Goal: Transaction & Acquisition: Obtain resource

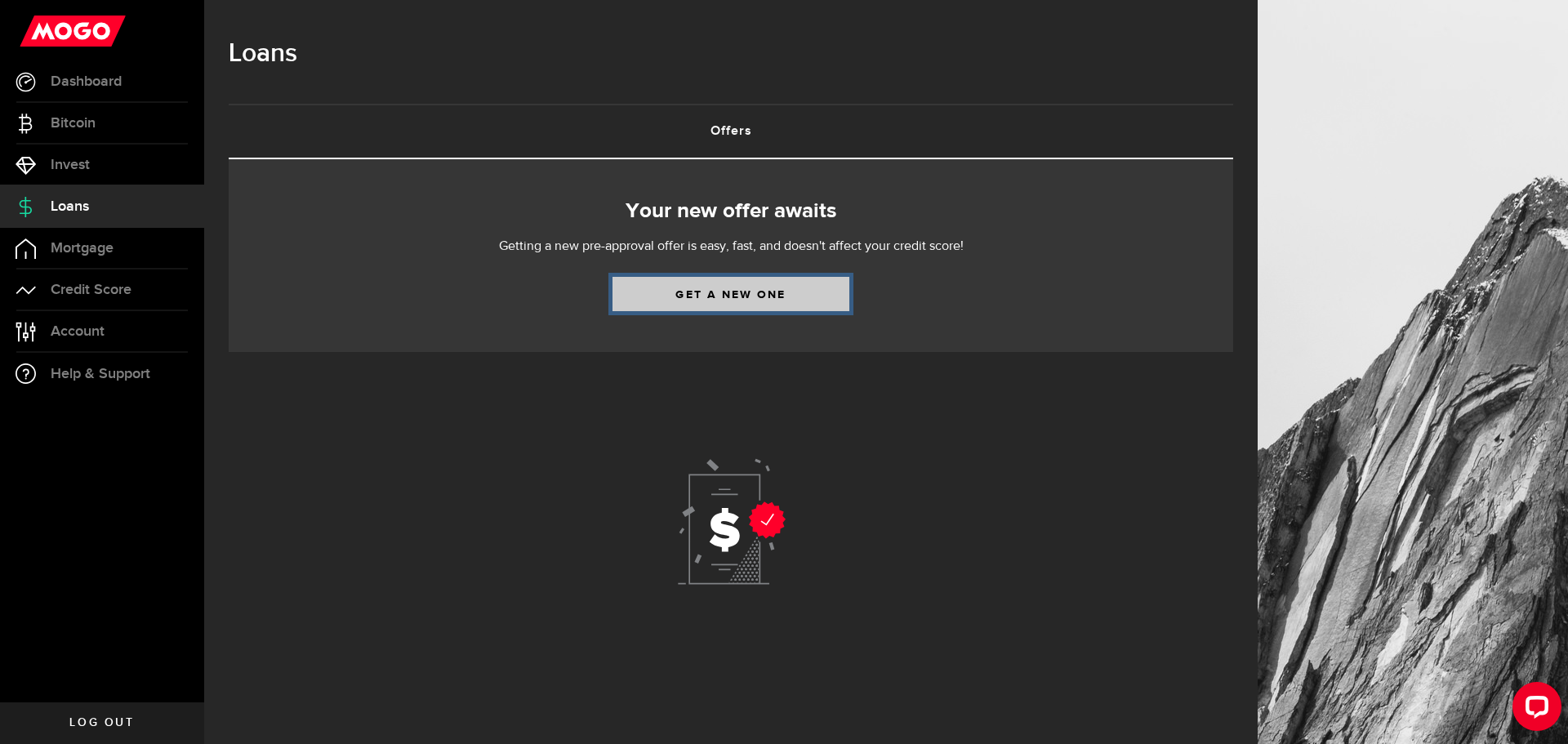
click at [739, 301] on link "Get a new one" at bounding box center [731, 294] width 237 height 35
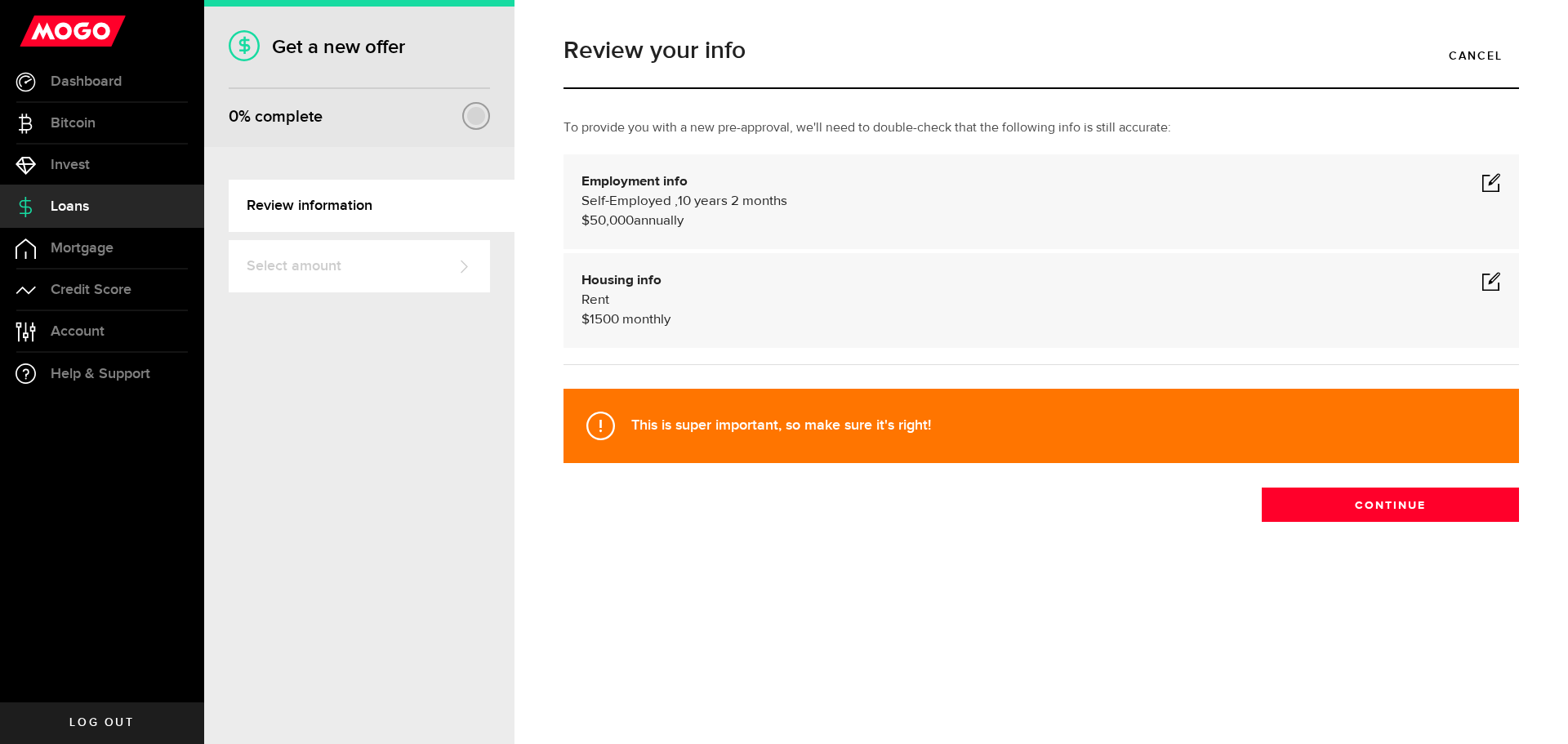
click at [1045, 211] on div "Self-Employed , 10 years 2 months $50,000 annually" at bounding box center [1041, 211] width 919 height 39
click at [1493, 187] on span at bounding box center [1492, 182] width 20 height 20
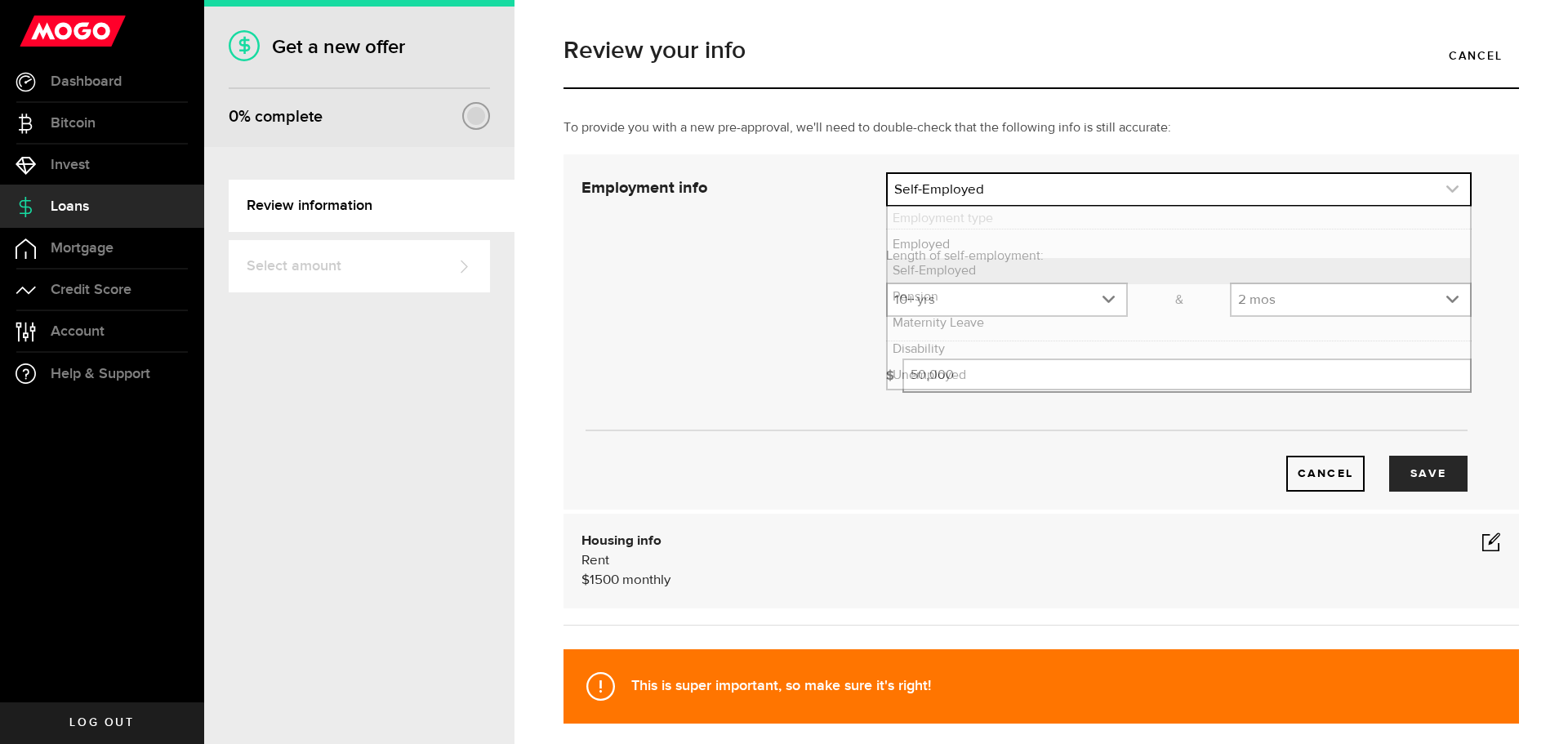
click at [1445, 183] on icon "expand select" at bounding box center [1452, 189] width 14 height 14
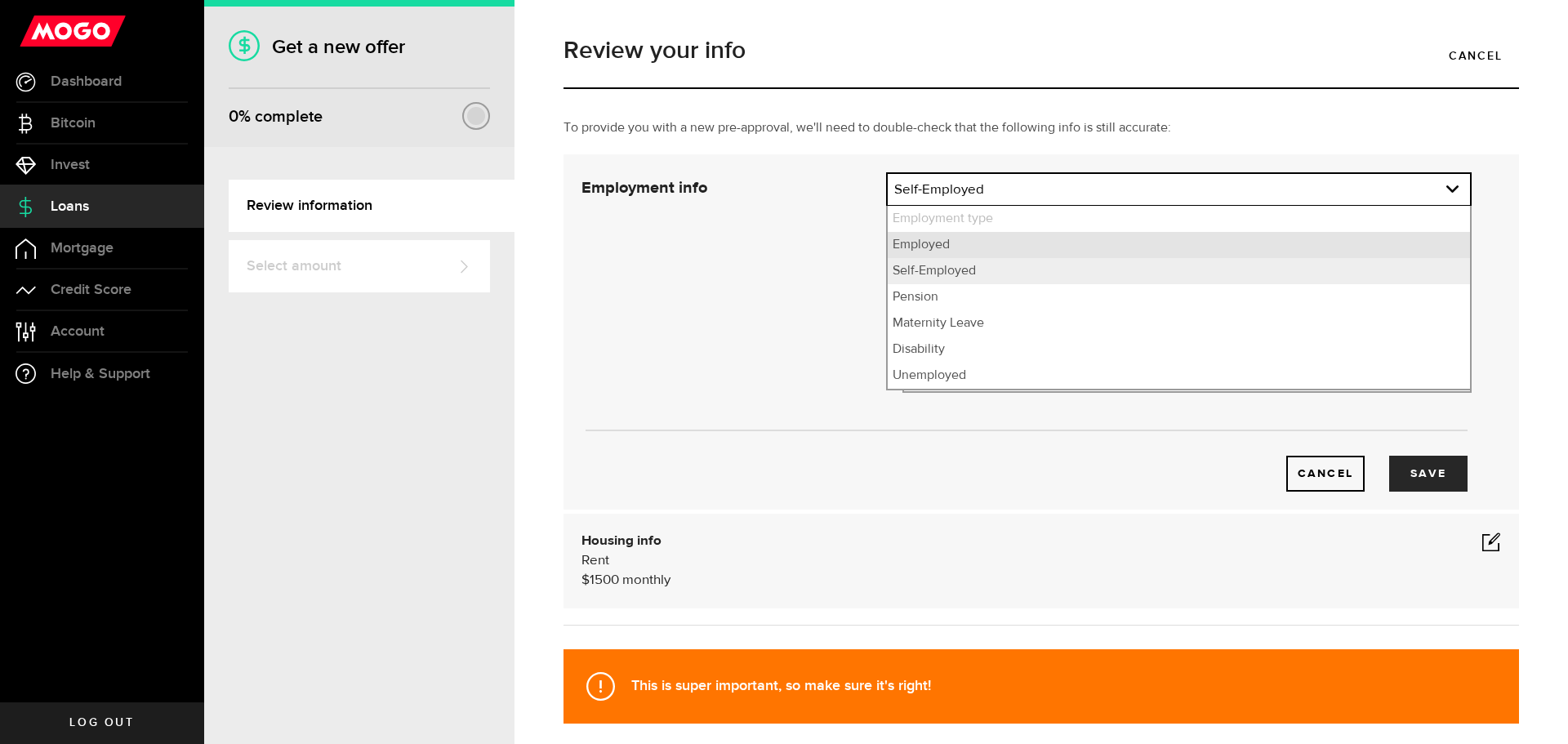
click at [1074, 250] on li "Employed" at bounding box center [1179, 245] width 582 height 26
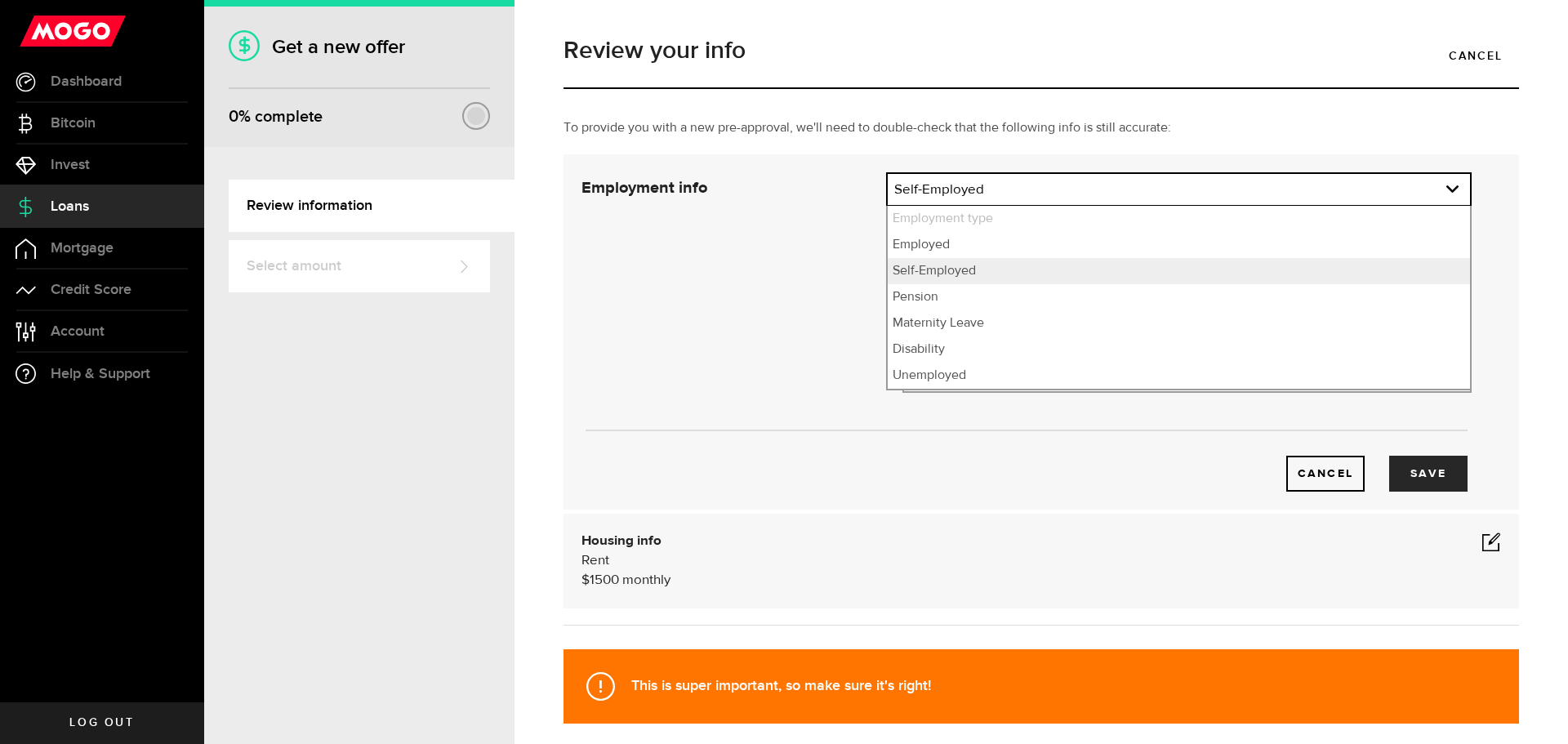
select select "Employed"
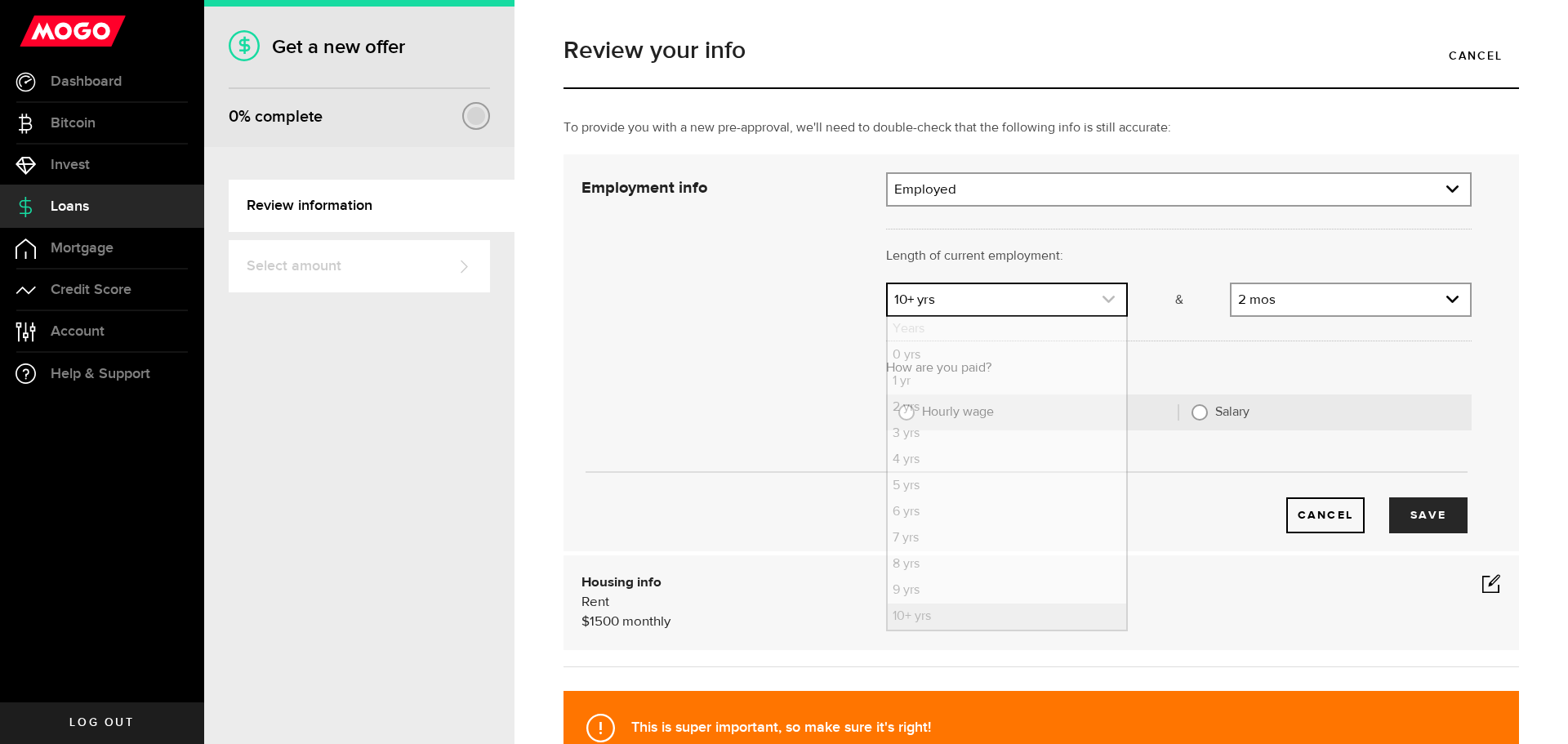
click at [1101, 303] on icon "expand select" at bounding box center [1108, 299] width 14 height 14
click at [995, 418] on li "2 yrs" at bounding box center [1007, 407] width 238 height 26
select select "2"
click at [1377, 307] on link "expand select" at bounding box center [1351, 300] width 238 height 31
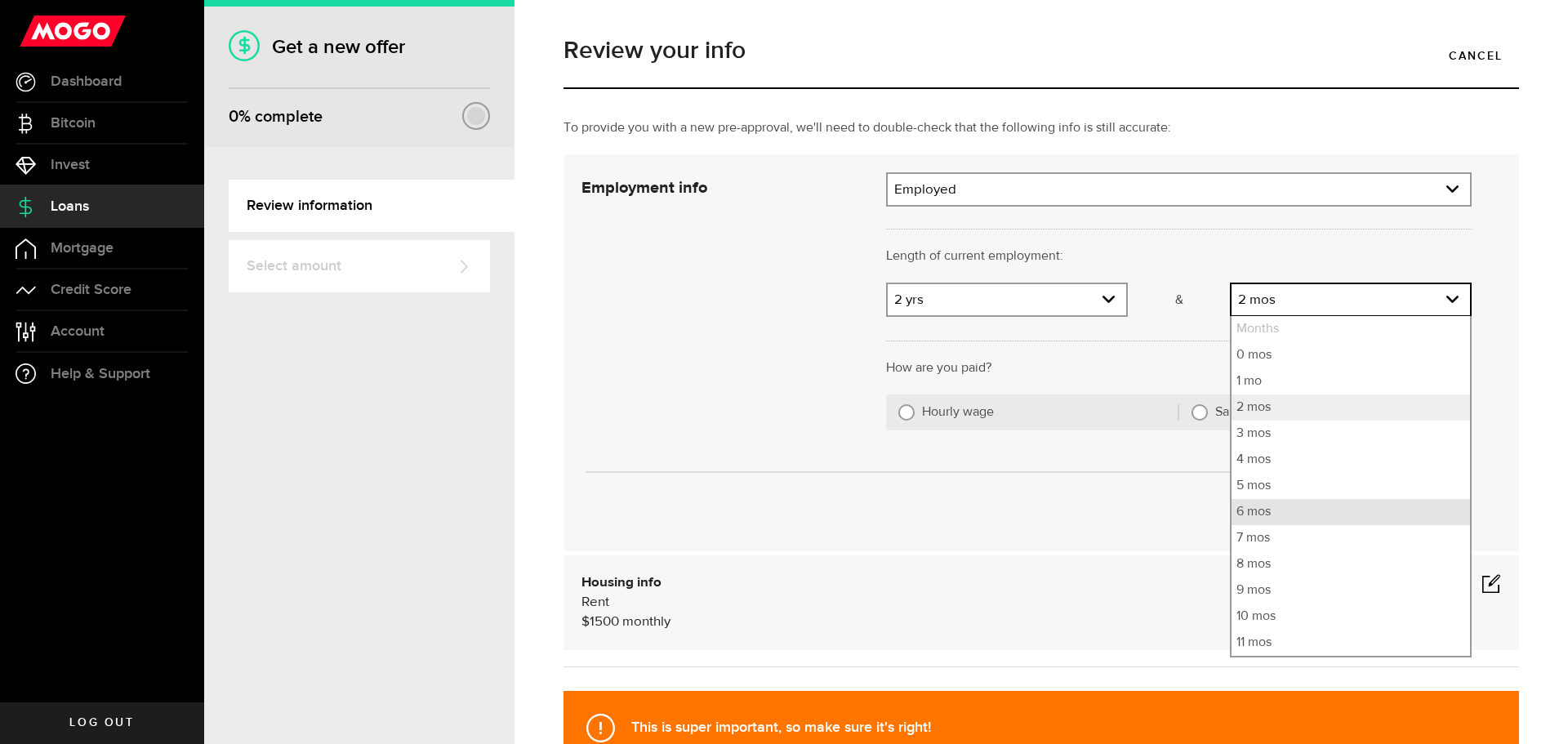
click at [1277, 516] on li "6 mos" at bounding box center [1351, 512] width 238 height 26
select select "6"
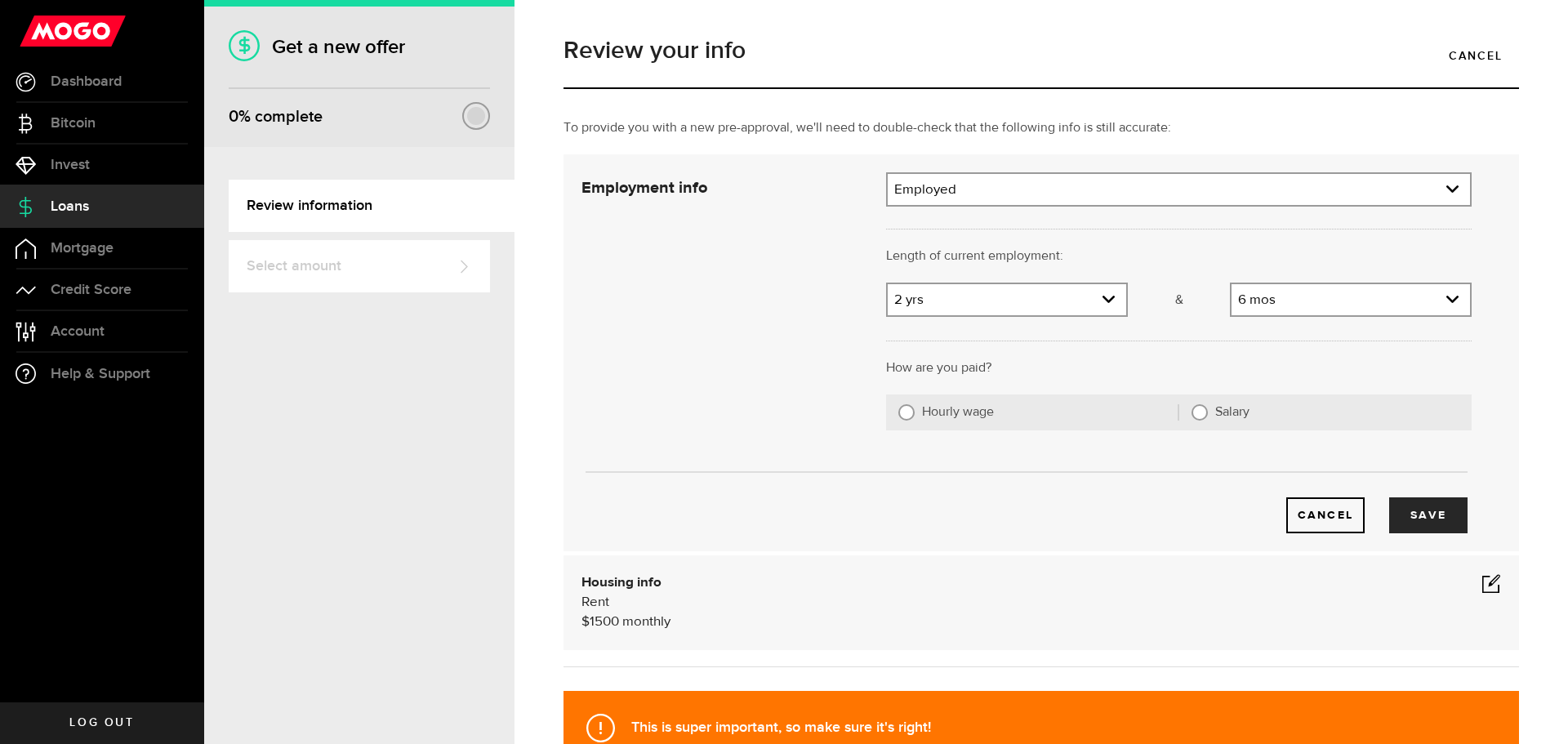
click at [1236, 407] on label "Salary" at bounding box center [1337, 413] width 244 height 16
click at [1208, 407] on input "Salary" at bounding box center [1199, 413] width 16 height 16
radio input "true"
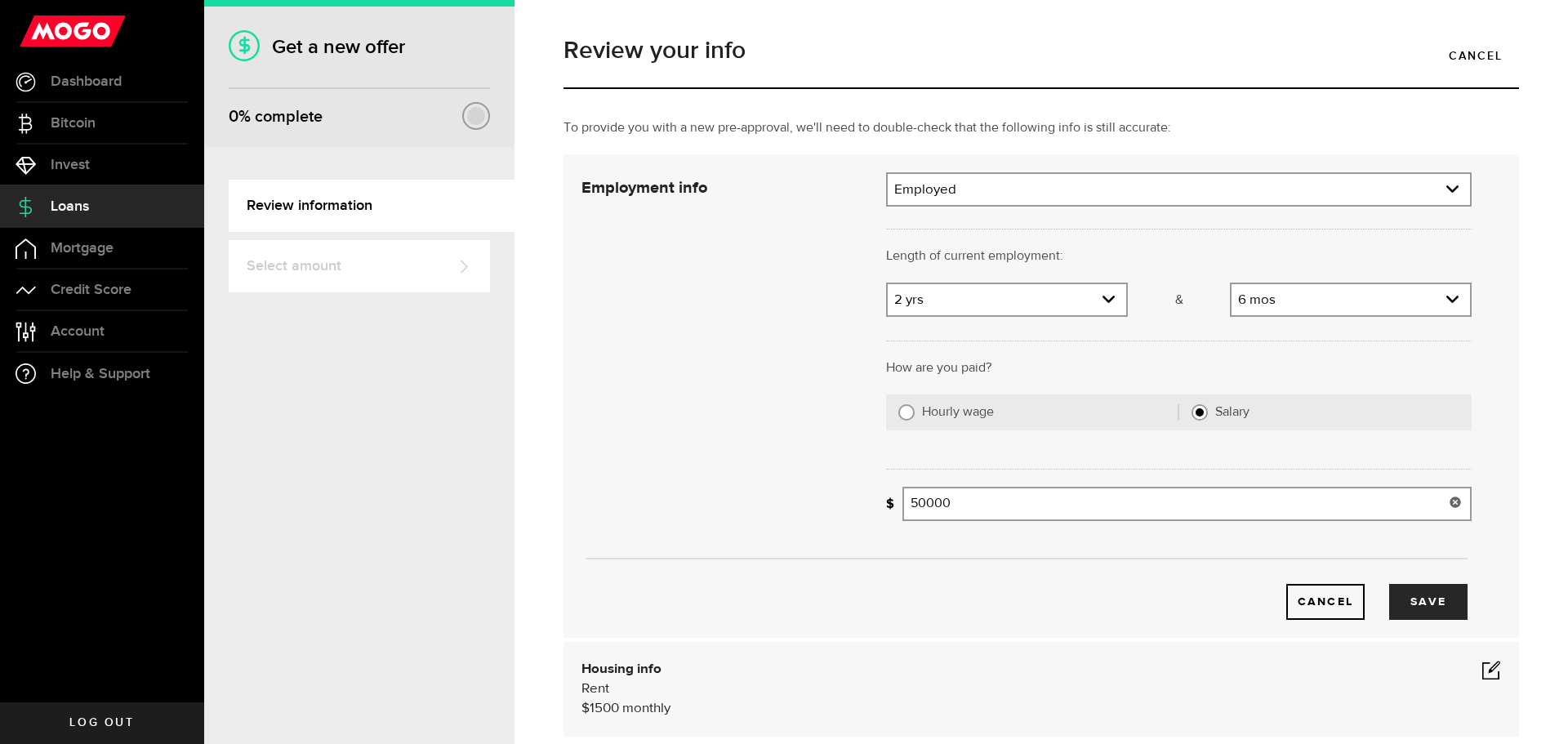
drag, startPoint x: 1047, startPoint y: 514, endPoint x: 834, endPoint y: 540, distance: 214.6
click at [834, 540] on div "Employment info Employment type What's your employment situation like? Employed…" at bounding box center [1026, 396] width 915 height 448
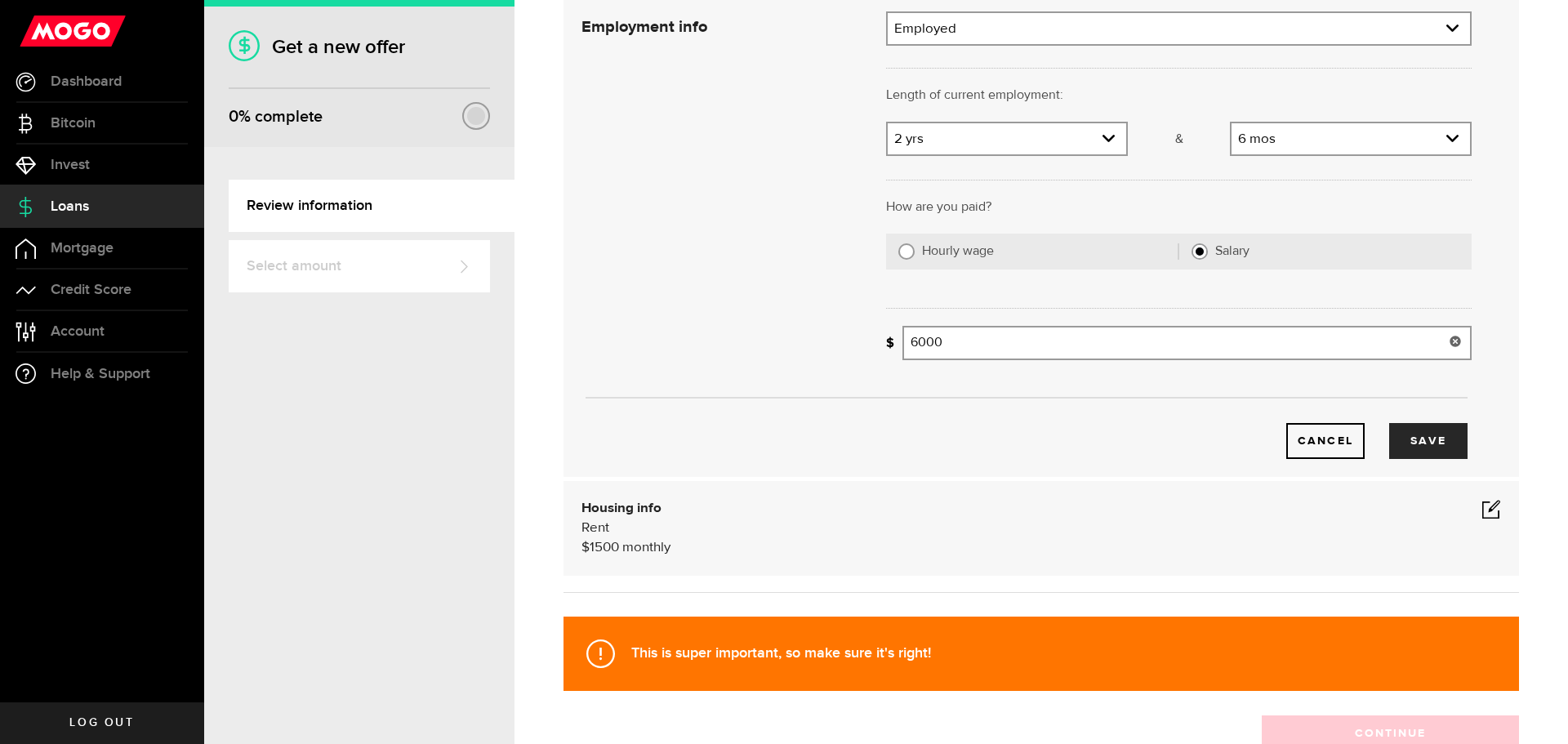
scroll to position [163, 0]
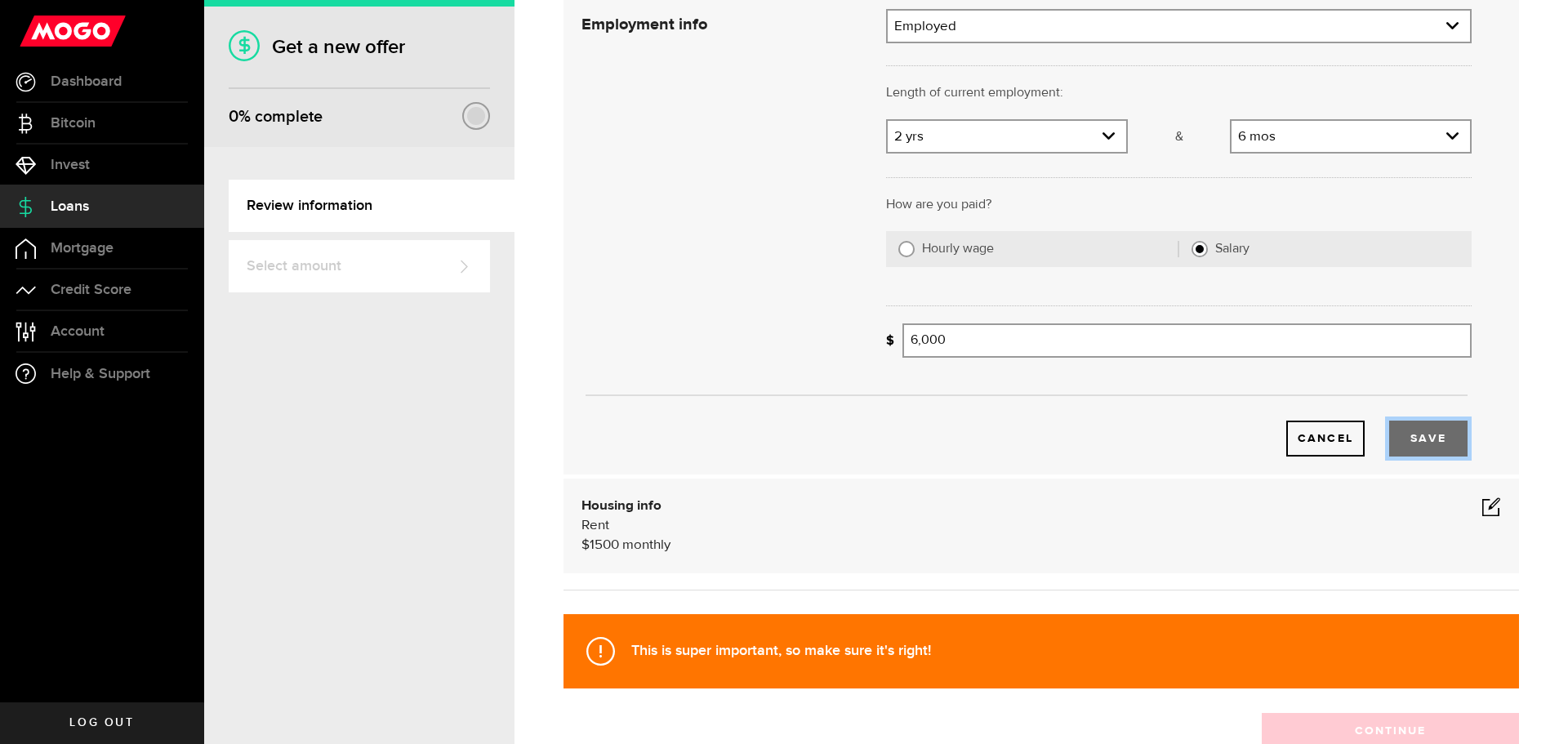
click at [1431, 443] on button "Save" at bounding box center [1428, 438] width 78 height 36
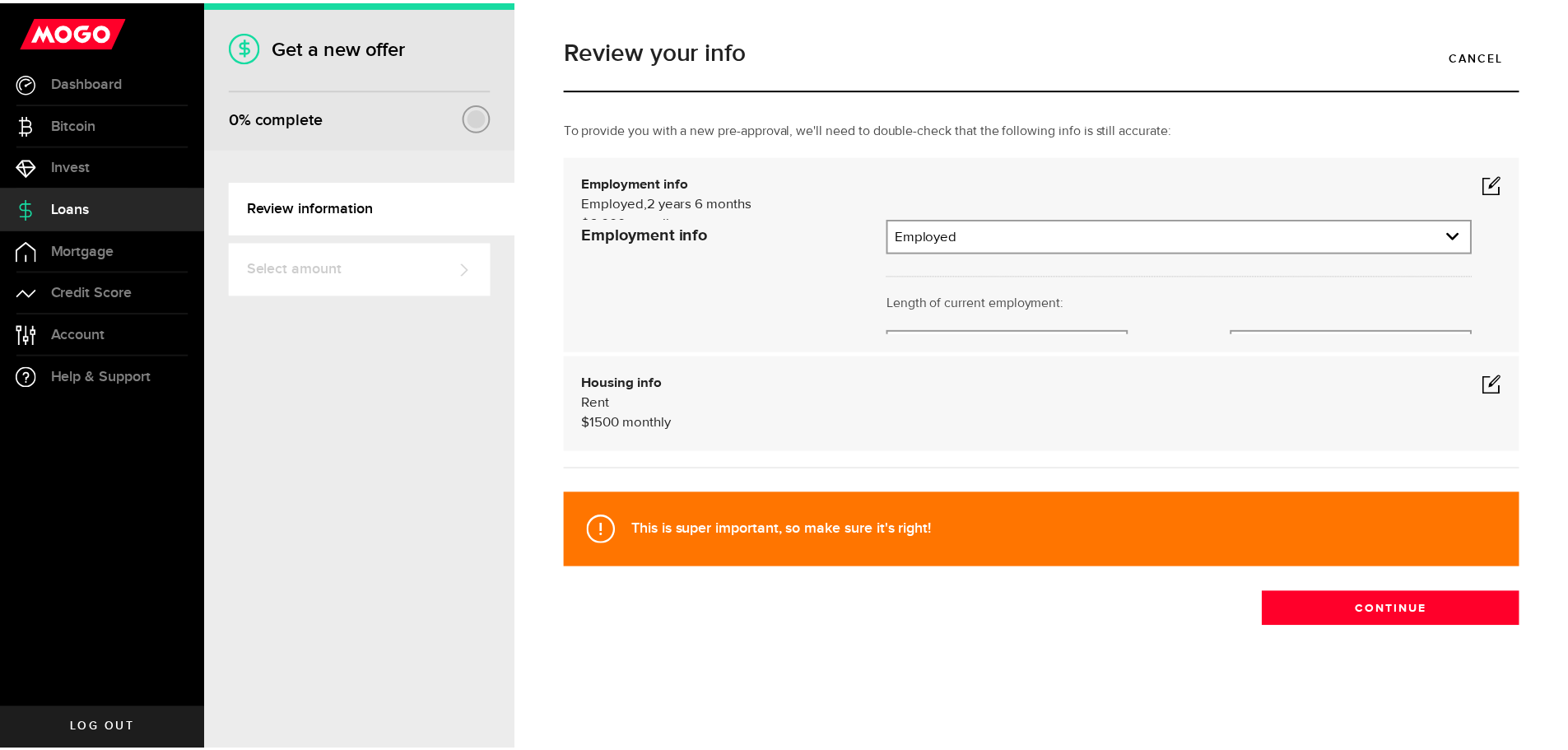
scroll to position [0, 0]
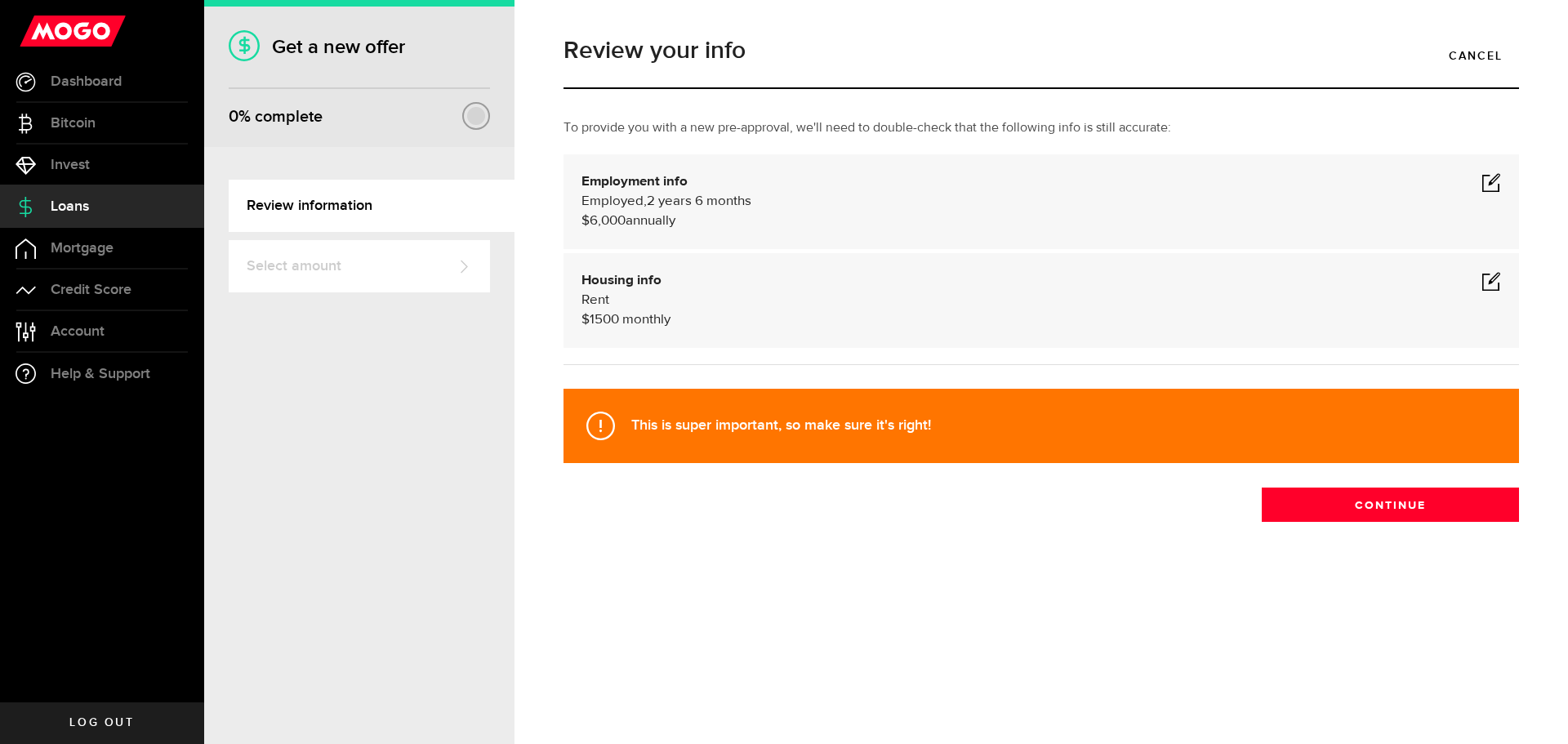
click at [1493, 179] on span at bounding box center [1492, 182] width 20 height 20
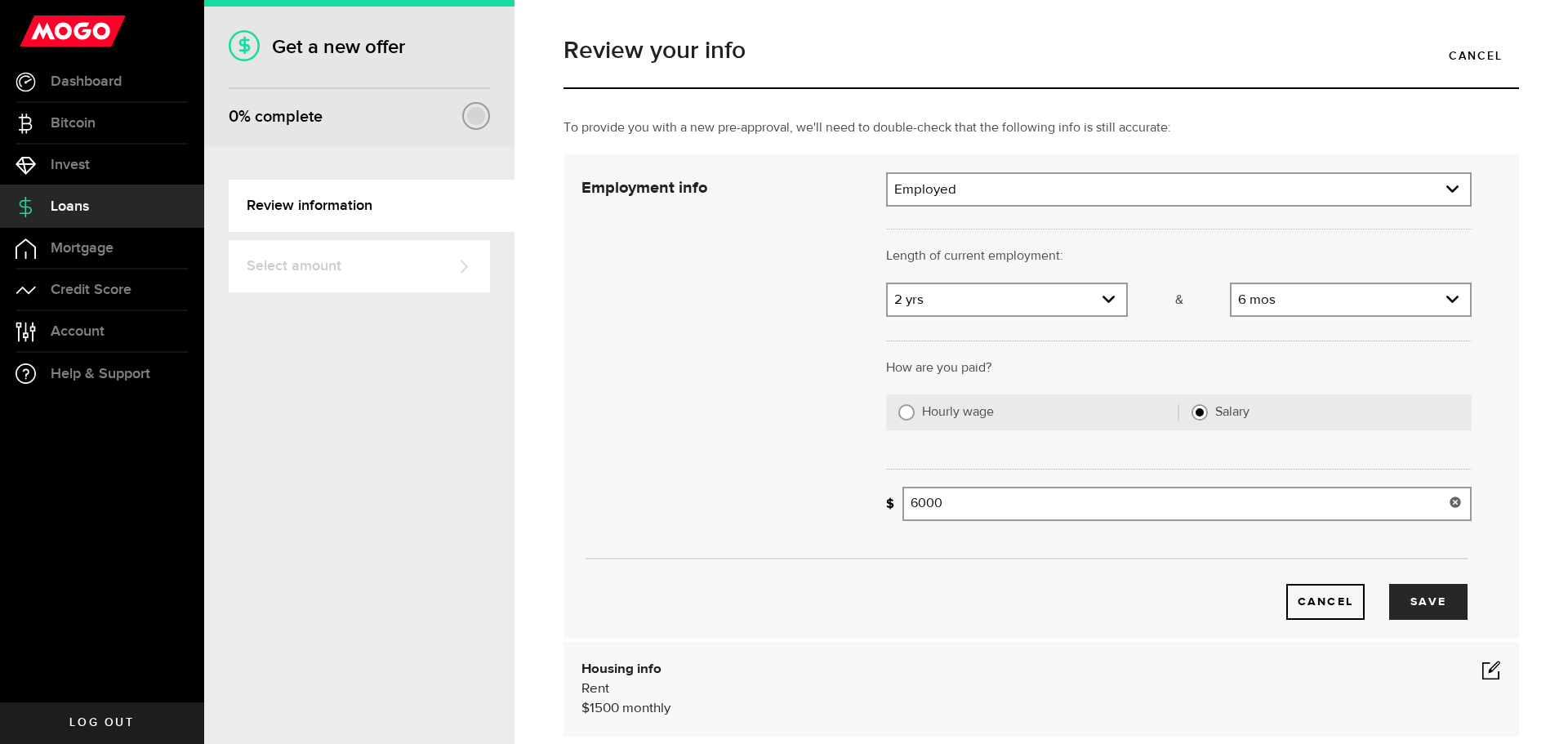
drag, startPoint x: 973, startPoint y: 505, endPoint x: 884, endPoint y: 528, distance: 91.9
click at [884, 528] on div "What's your gross annual income? 6000 Gross annual income" at bounding box center [1179, 510] width 610 height 46
type input "72,000"
click at [1413, 605] on button "Save" at bounding box center [1428, 602] width 78 height 36
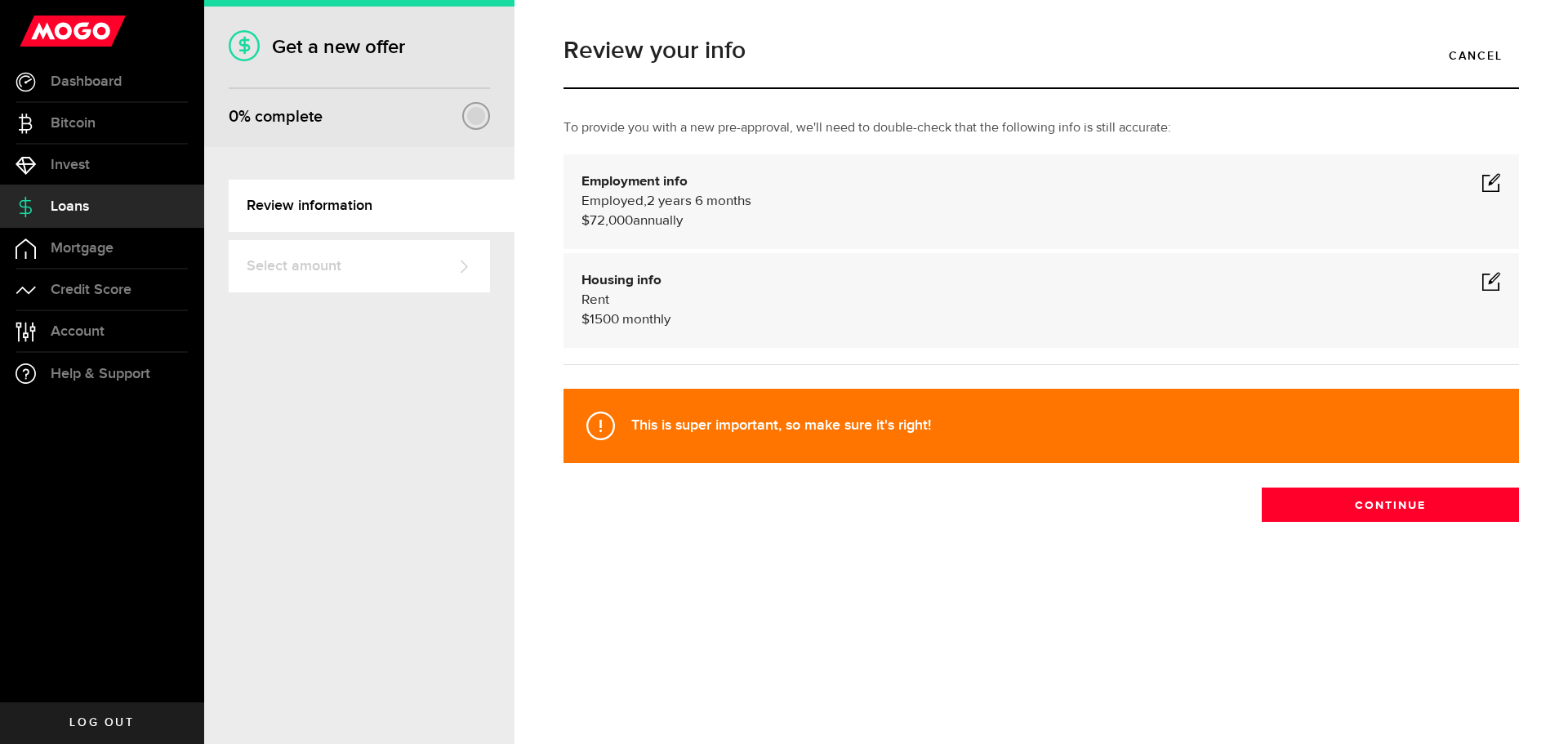
click at [1487, 285] on span at bounding box center [1492, 281] width 20 height 20
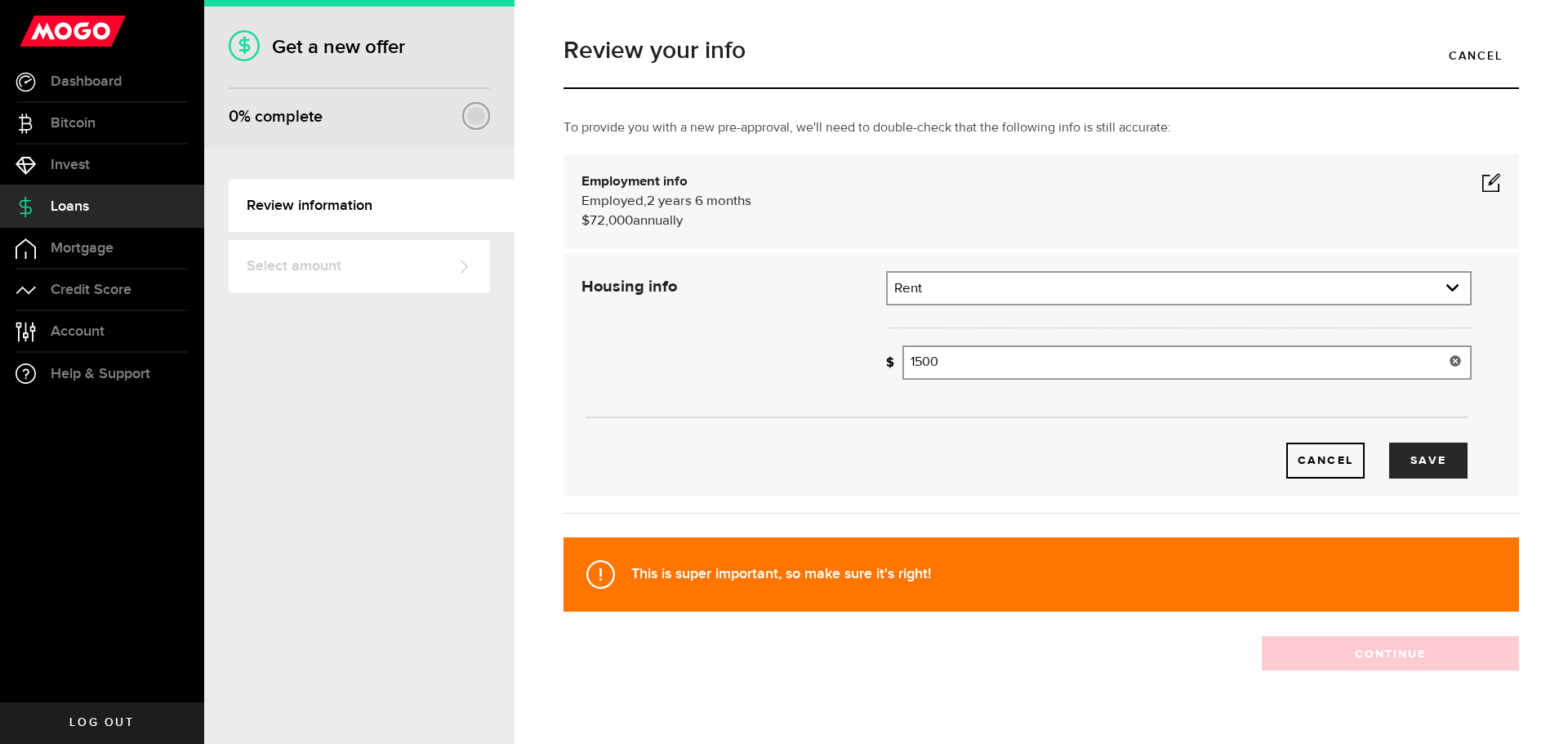
drag, startPoint x: 1055, startPoint y: 360, endPoint x: 895, endPoint y: 398, distance: 164.5
click at [895, 398] on div "Housing info Residential status What's your residential status? Rent Residentia…" at bounding box center [1026, 375] width 915 height 208
type input "1,000"
click at [1411, 457] on button "Save" at bounding box center [1428, 460] width 78 height 36
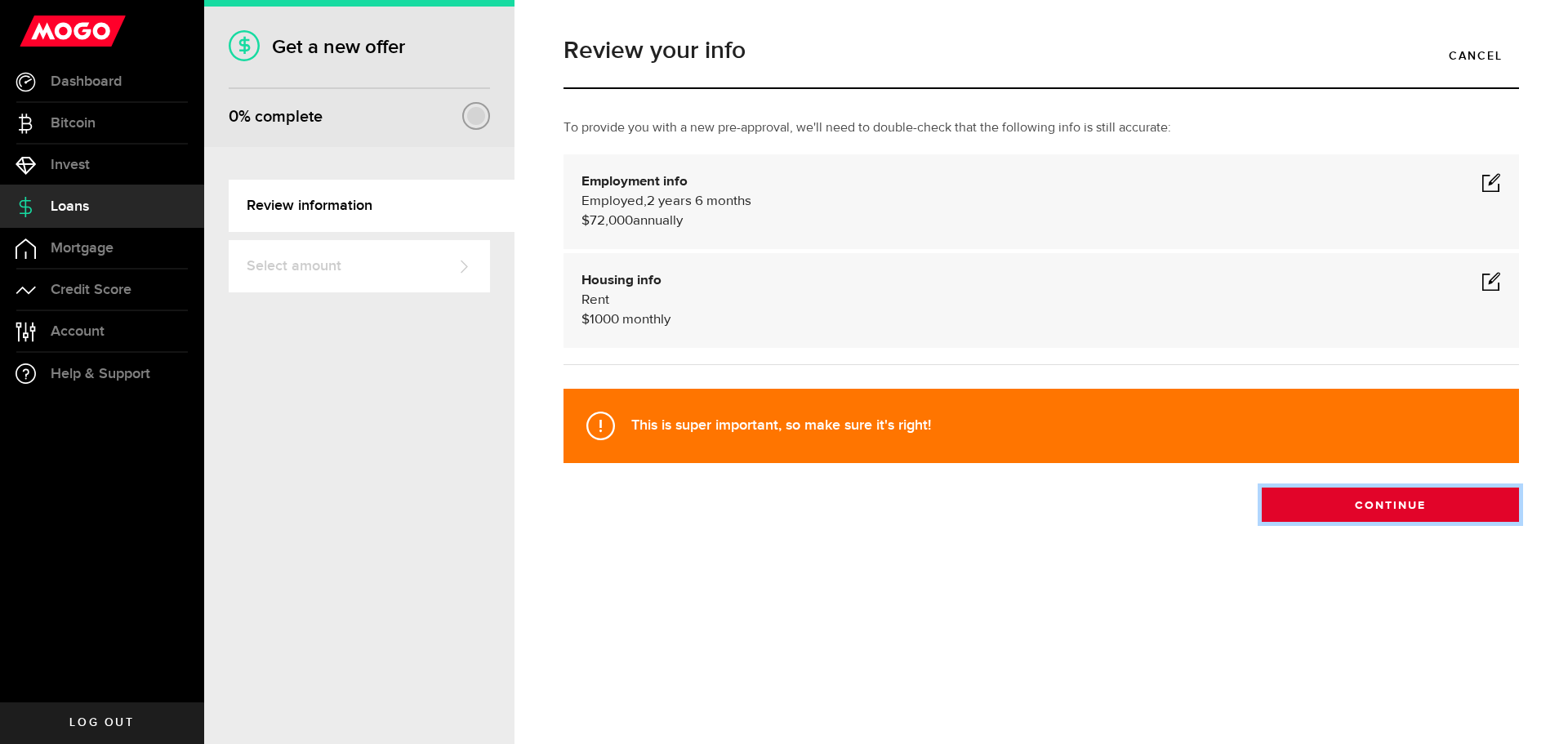
click at [1394, 507] on button "Continue" at bounding box center [1390, 505] width 258 height 35
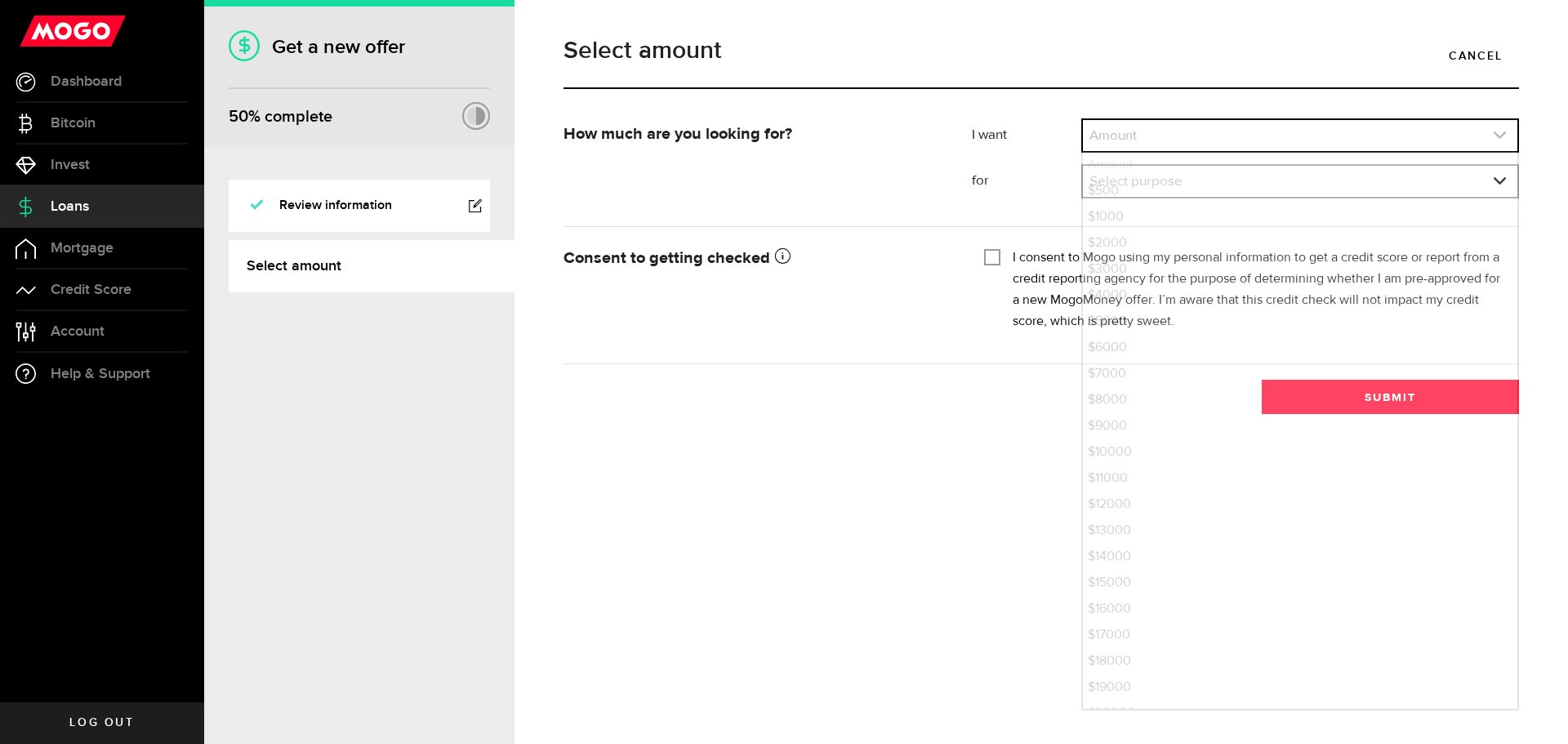
click at [1448, 129] on link "expand select" at bounding box center [1300, 136] width 434 height 31
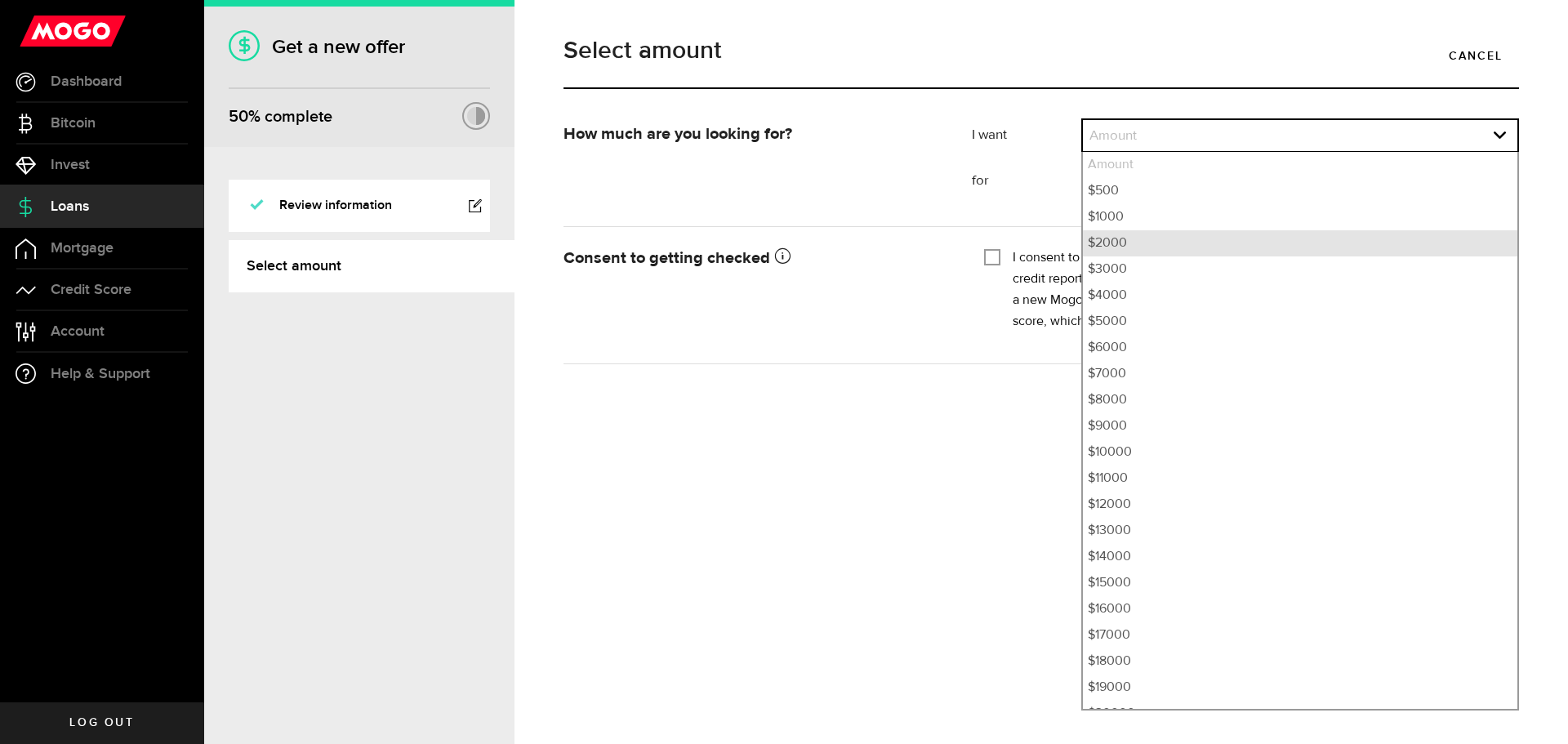
click at [1258, 237] on li "$2000" at bounding box center [1300, 243] width 434 height 26
select select "2000"
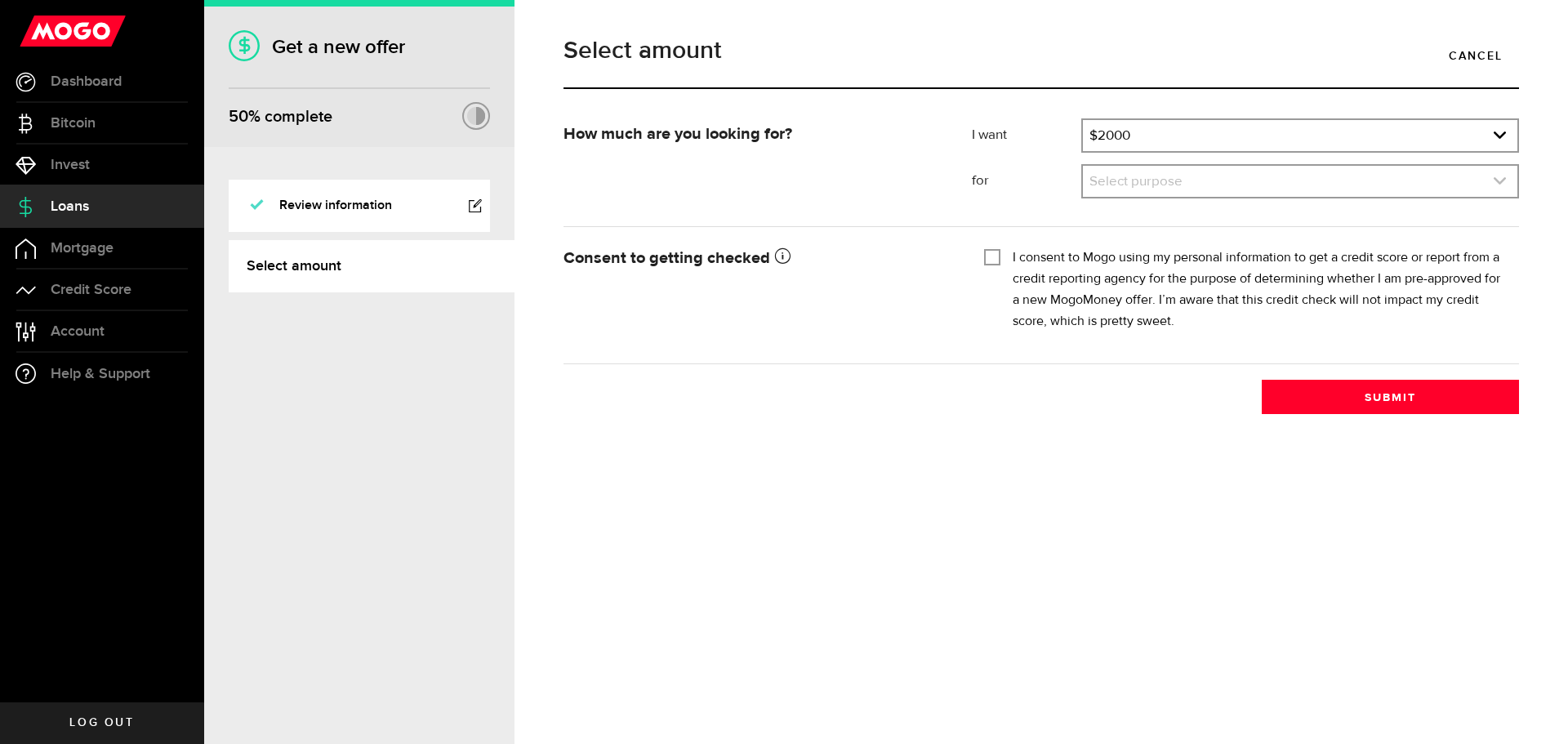
click at [1268, 181] on link "expand select" at bounding box center [1300, 181] width 434 height 31
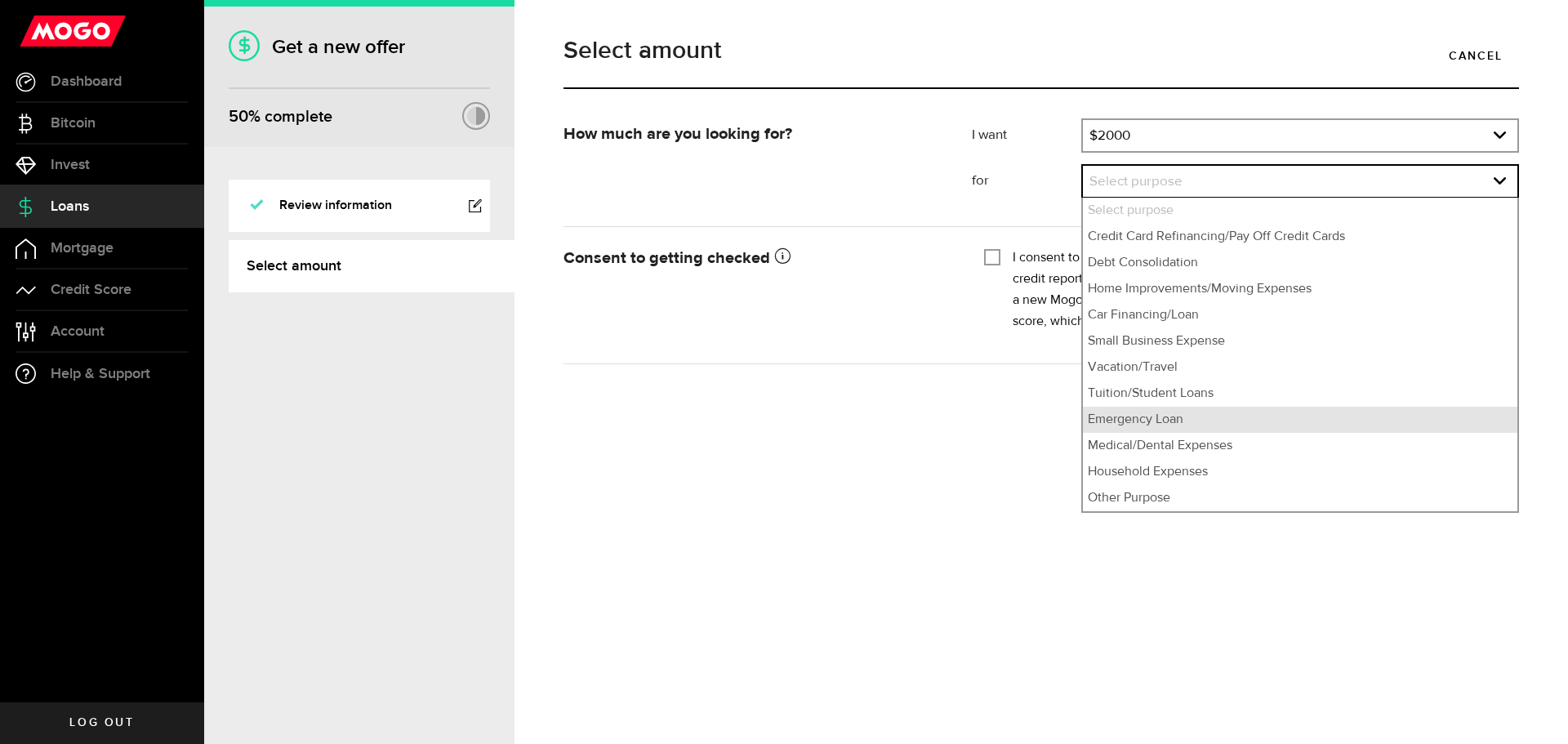
click at [1327, 419] on li "Emergency Loan" at bounding box center [1300, 420] width 434 height 26
select select "Emergency Loan"
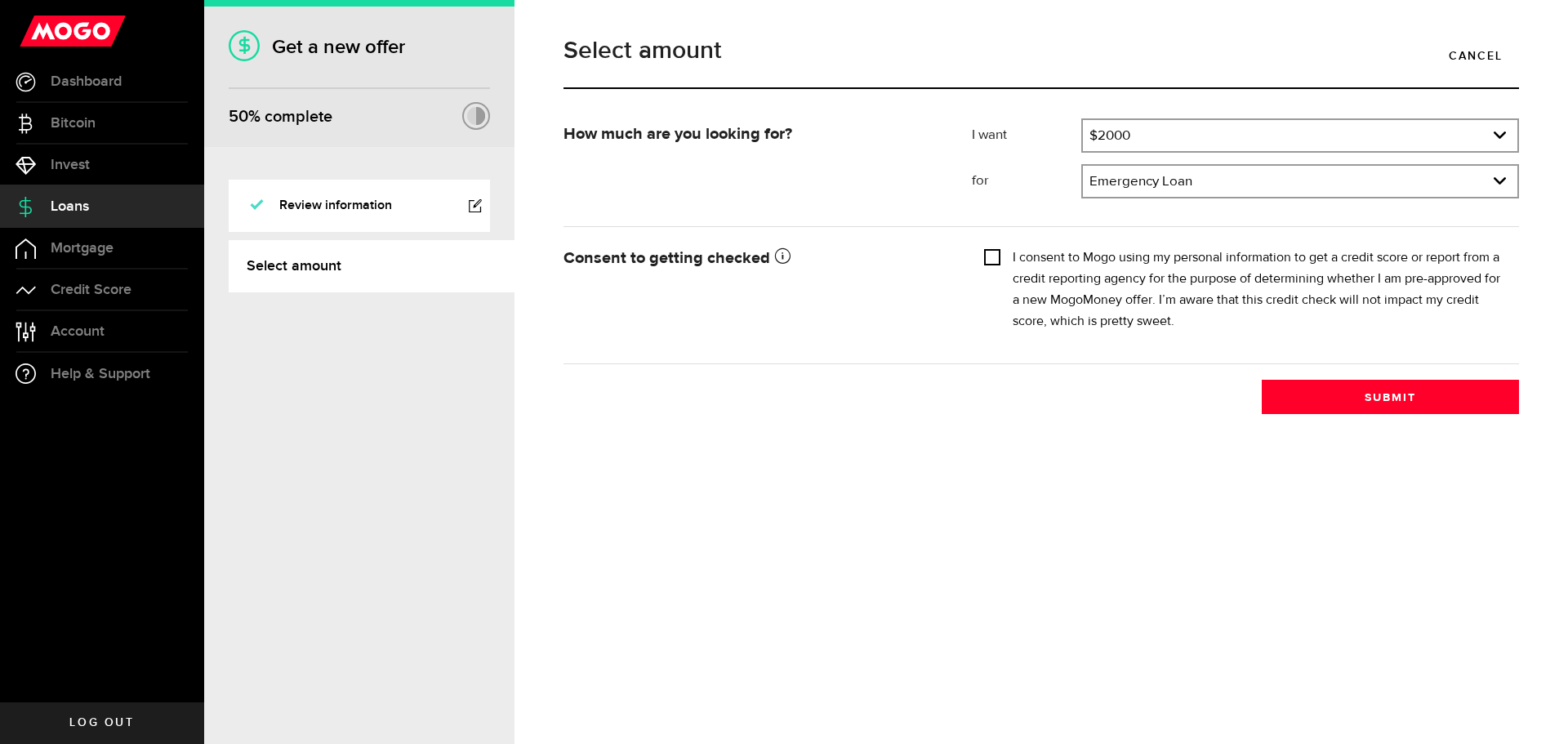
click at [998, 254] on input "I consent to Mogo using my personal information to get a credit score or report…" at bounding box center [992, 256] width 16 height 16
checkbox input "true"
click at [1456, 403] on button "Submit" at bounding box center [1390, 397] width 258 height 35
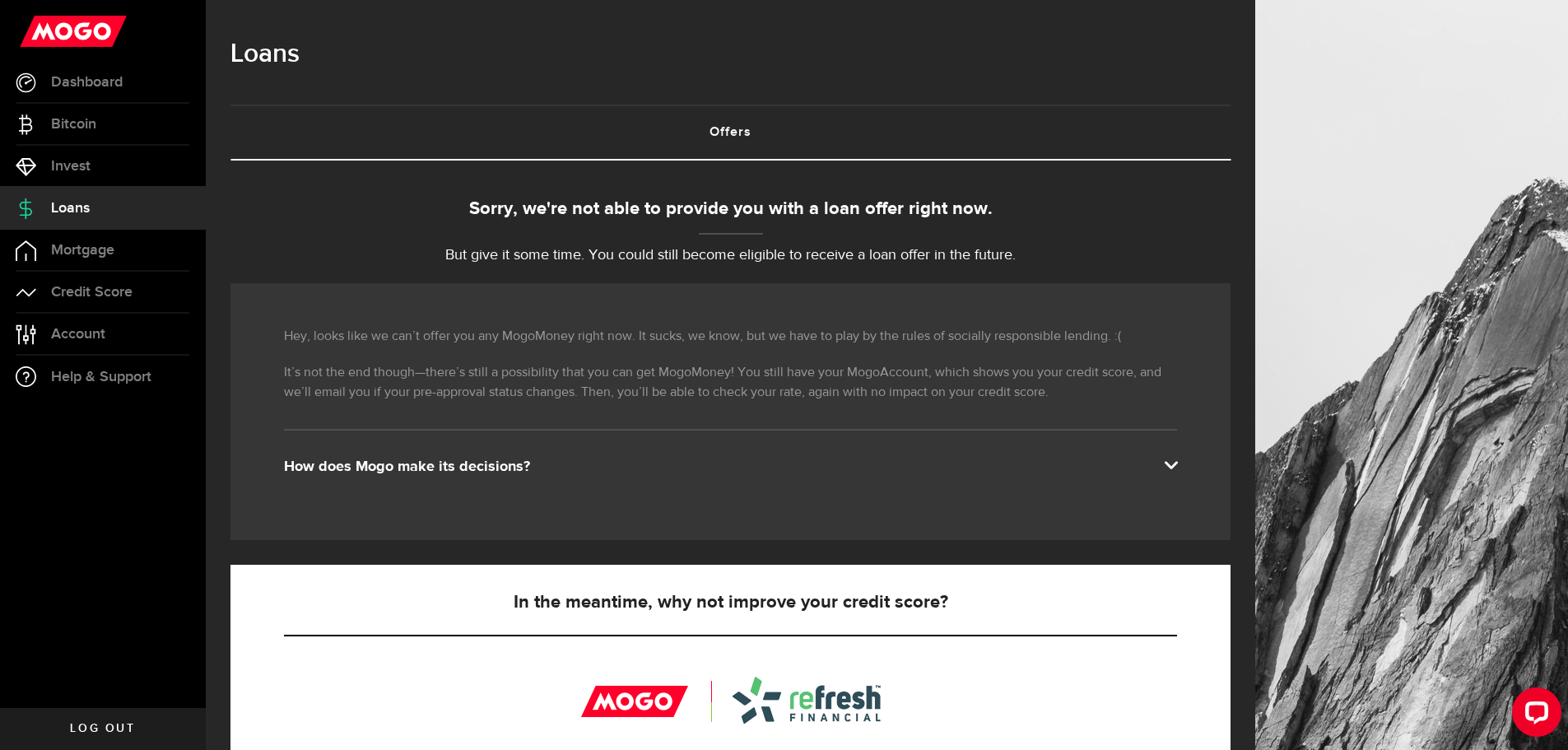
click at [108, 731] on span "Log out" at bounding box center [102, 729] width 65 height 12
